Goal: Task Accomplishment & Management: Manage account settings

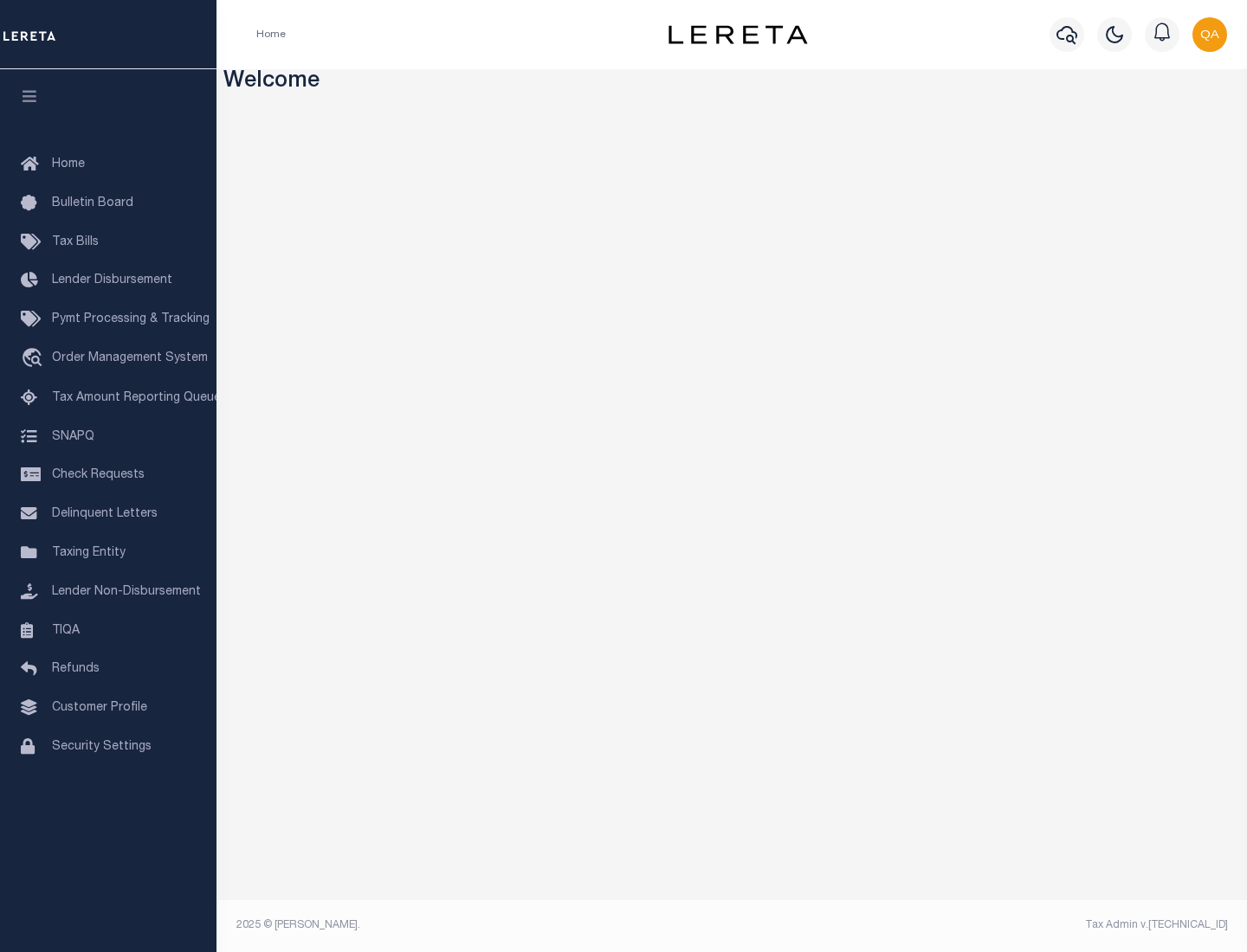
click at [109, 476] on span "Check Requests" at bounding box center [99, 476] width 93 height 13
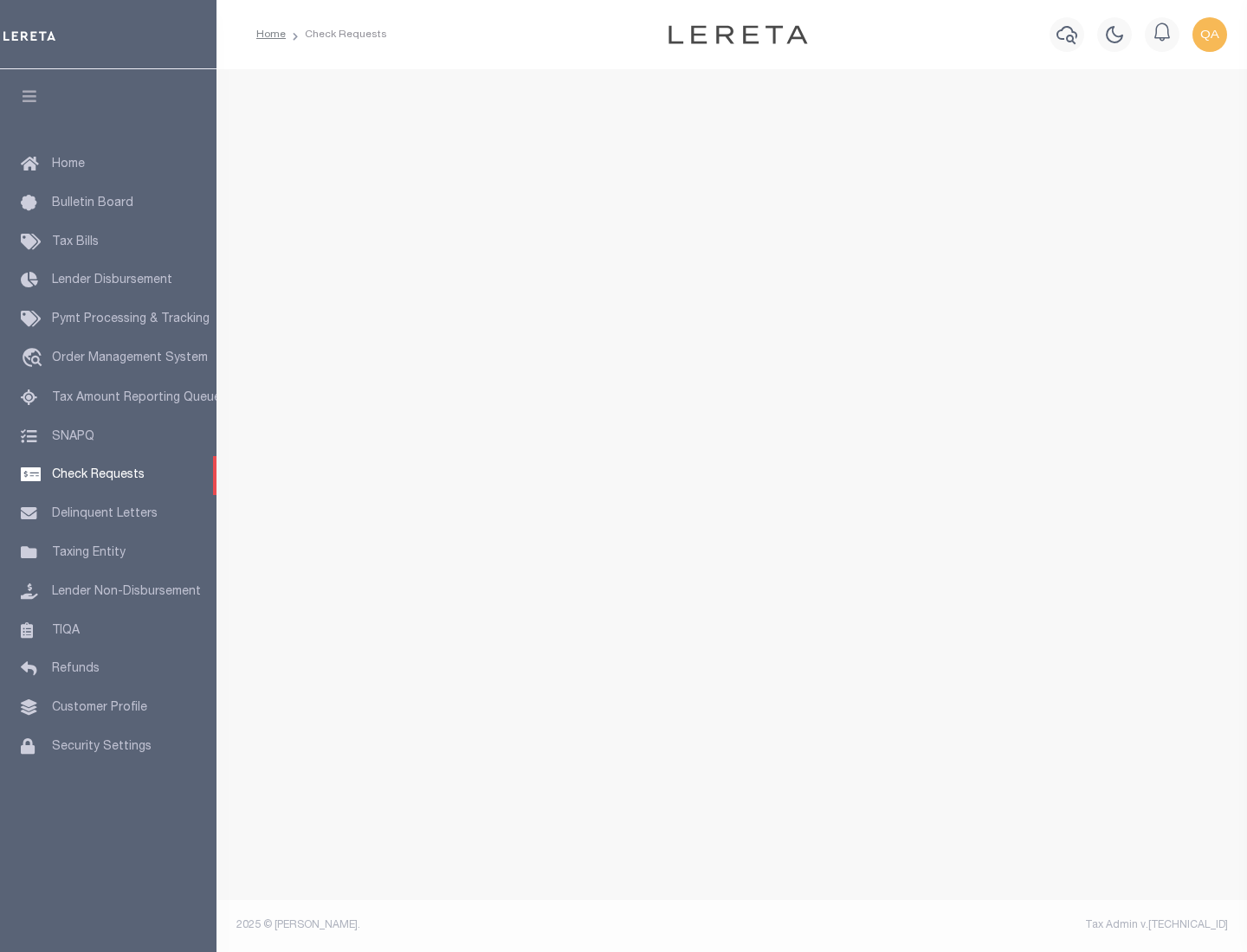
select select "50"
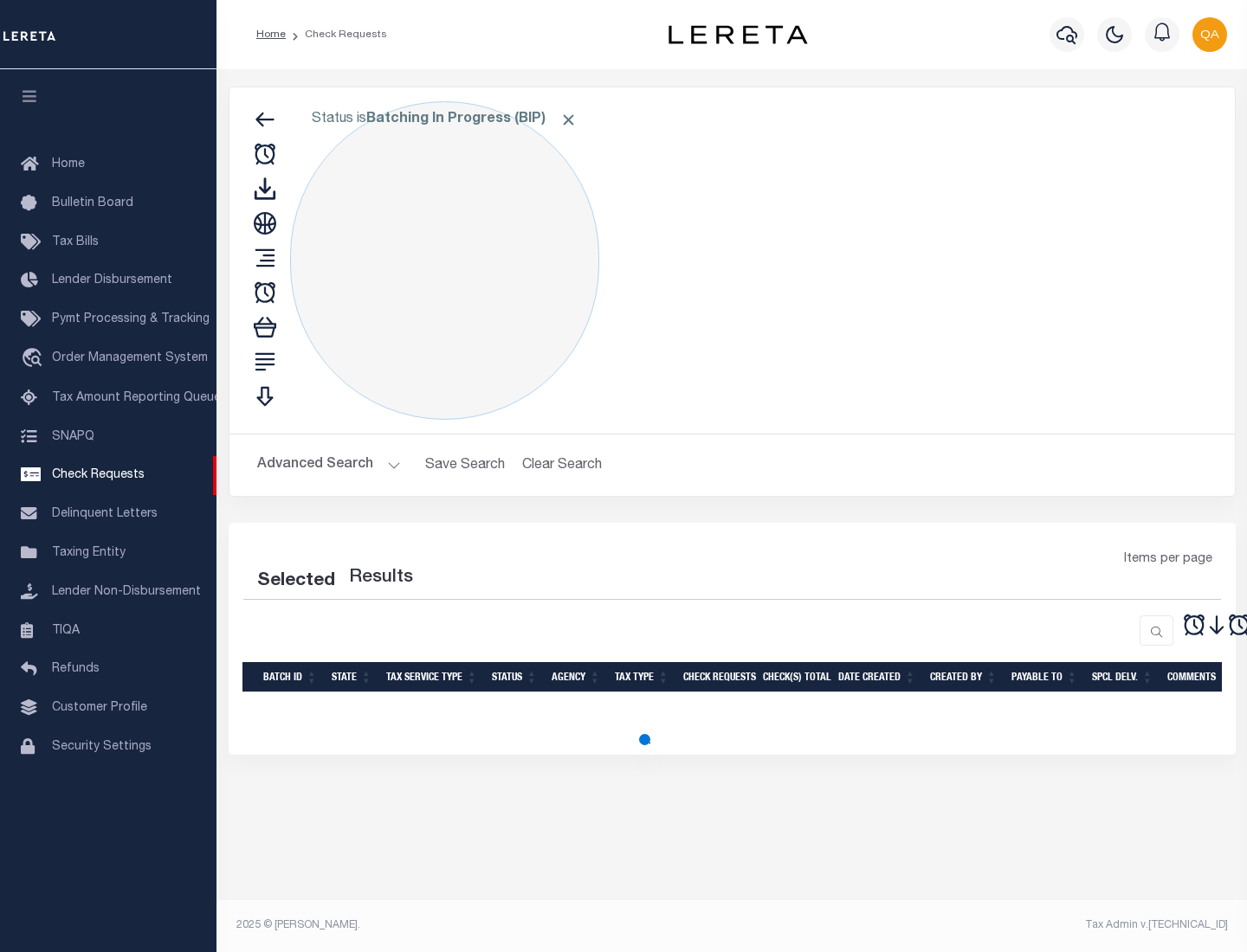
select select "50"
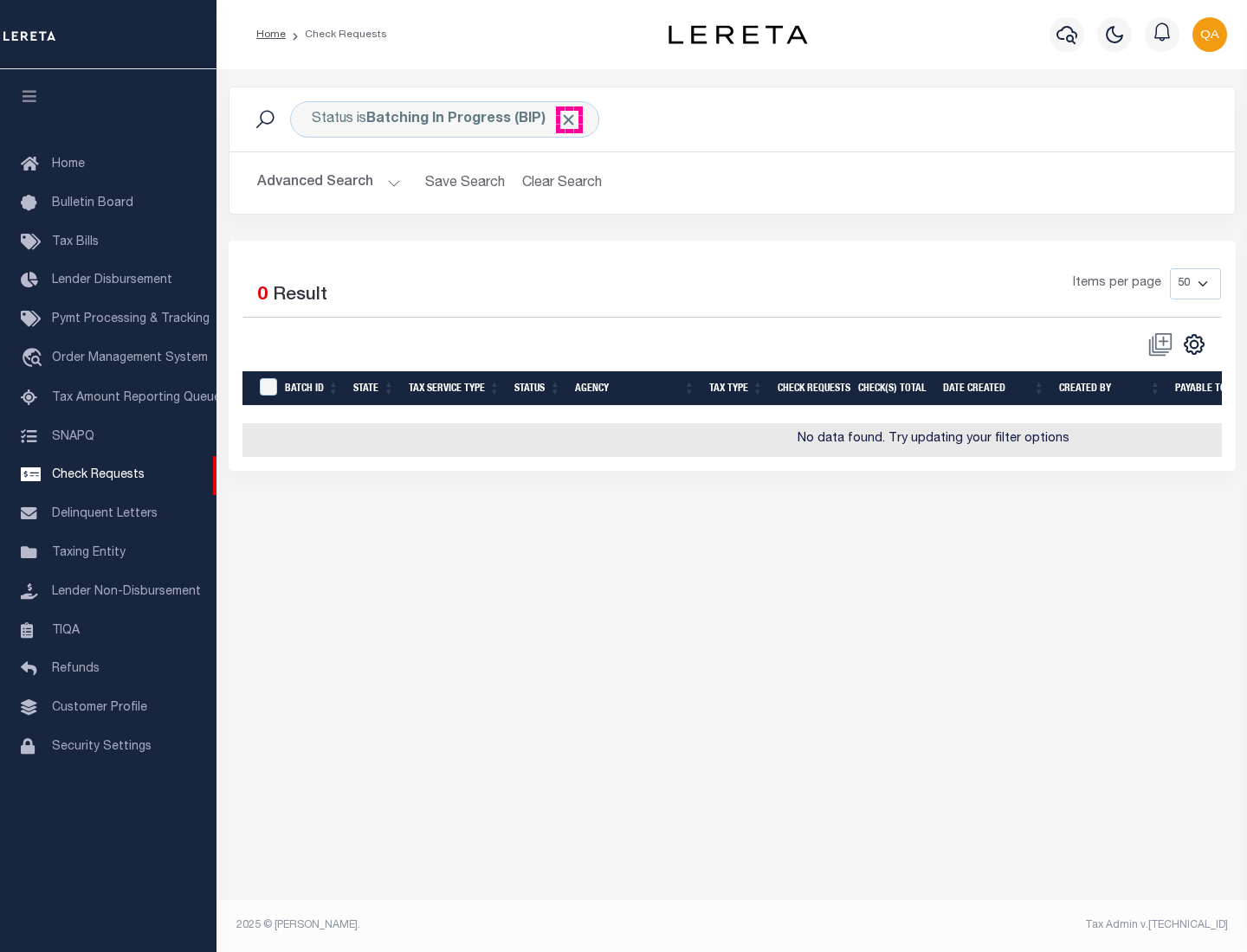
click at [569, 119] on span "Click to Remove" at bounding box center [569, 119] width 18 height 18
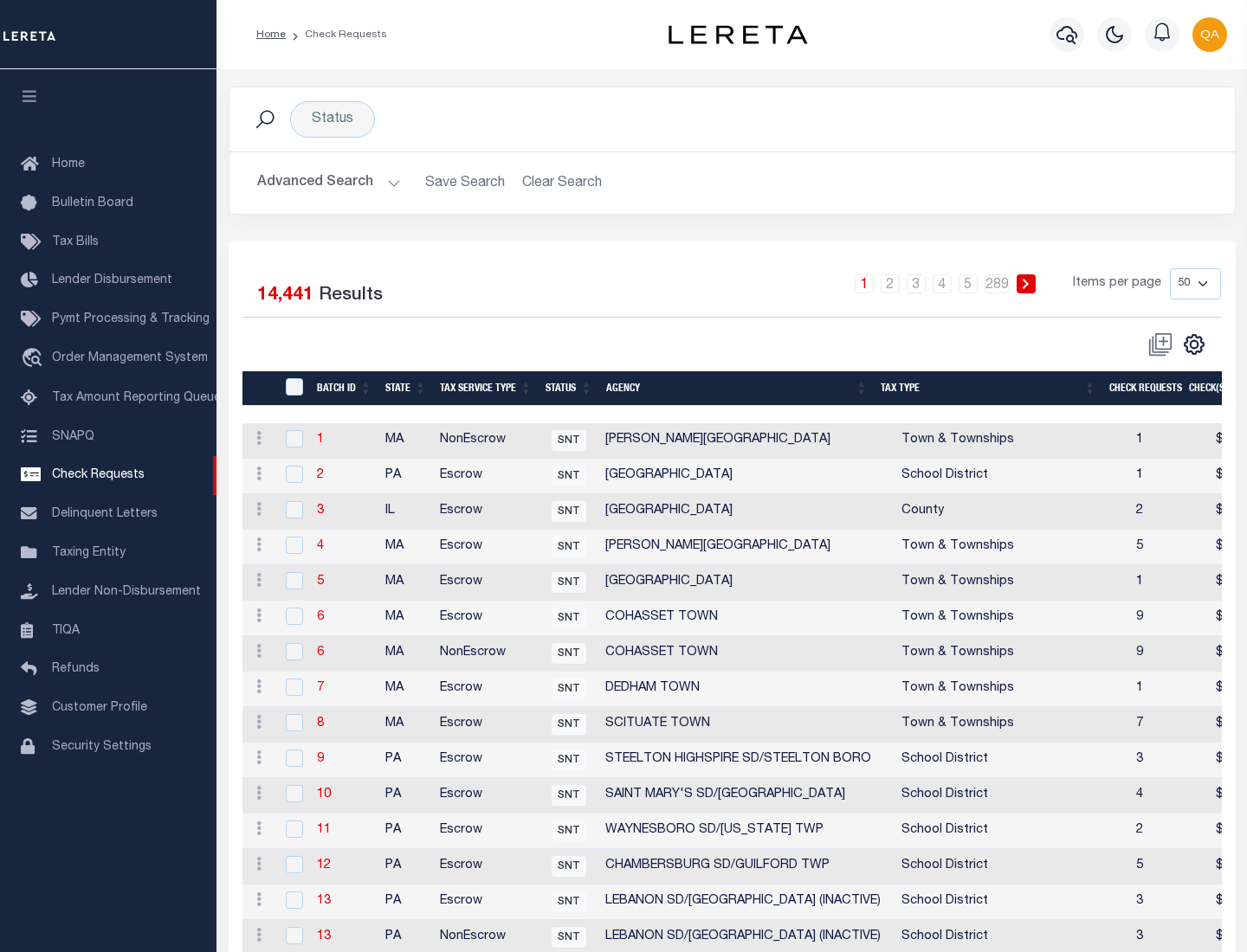
scroll to position [835, 0]
